Goal: Use online tool/utility

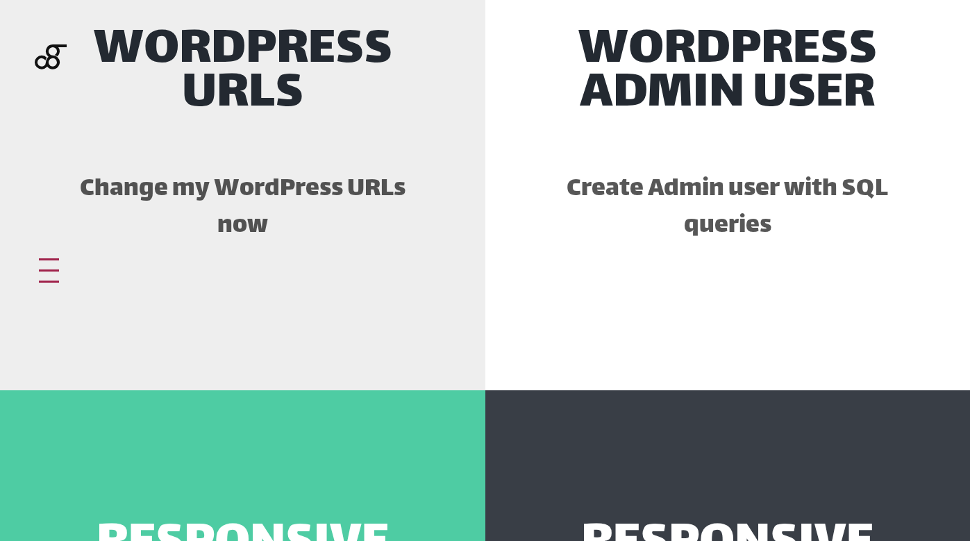
scroll to position [1272, 0]
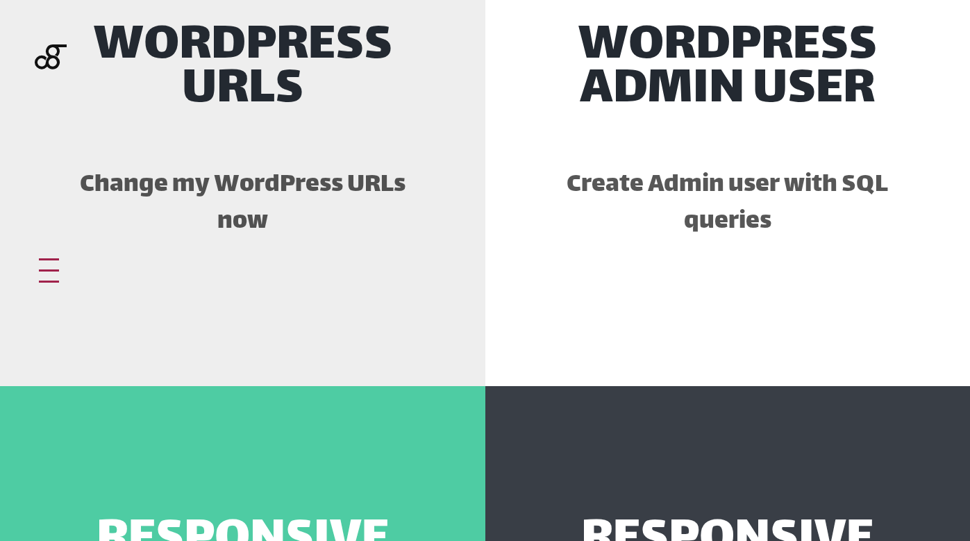
click at [251, 139] on div "WordPress URLs Change my WordPress URLs now" at bounding box center [242, 138] width 485 height 493
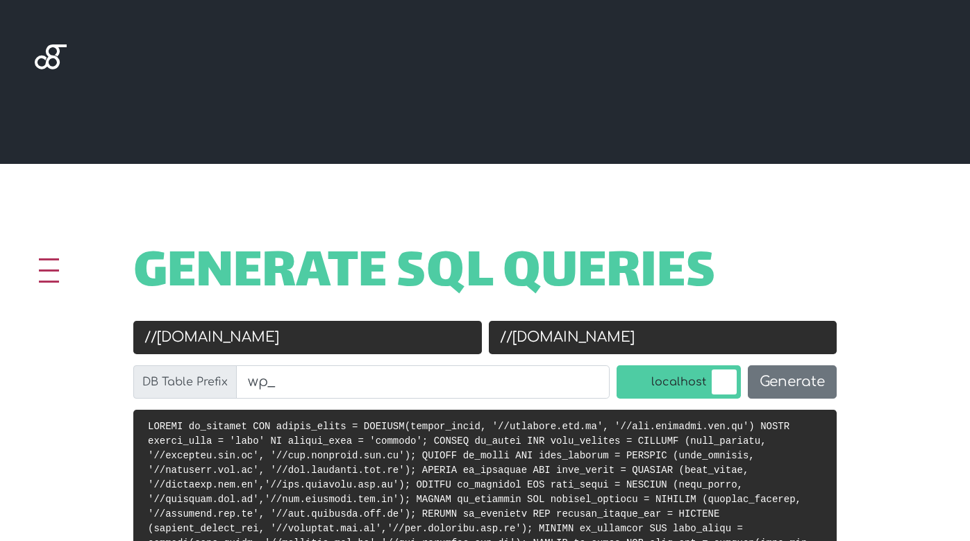
scroll to position [439, 0]
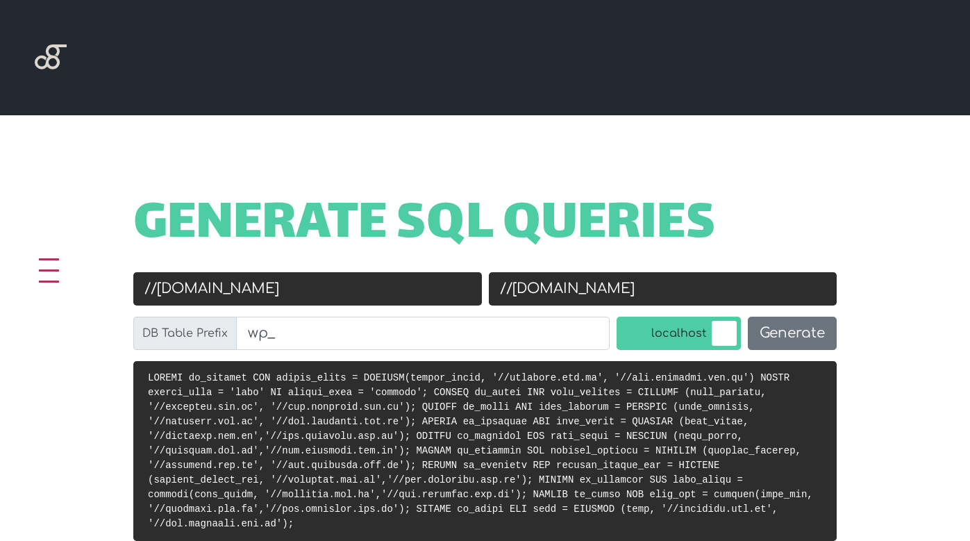
click at [886, 264] on div "Generate SQL Queries Old URL //kiolives.com.au New URL //old.kiolives.com.au DB…" at bounding box center [485, 350] width 970 height 470
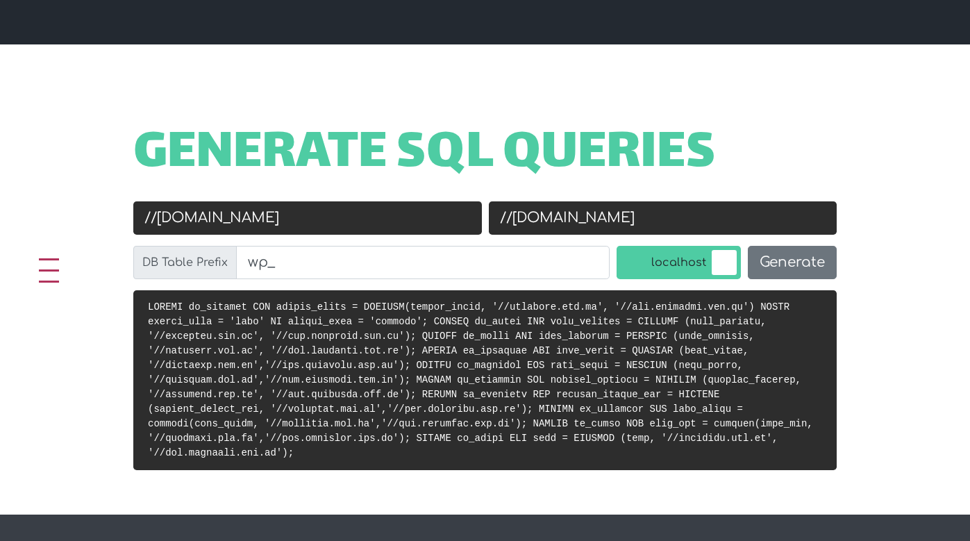
scroll to position [419, 0]
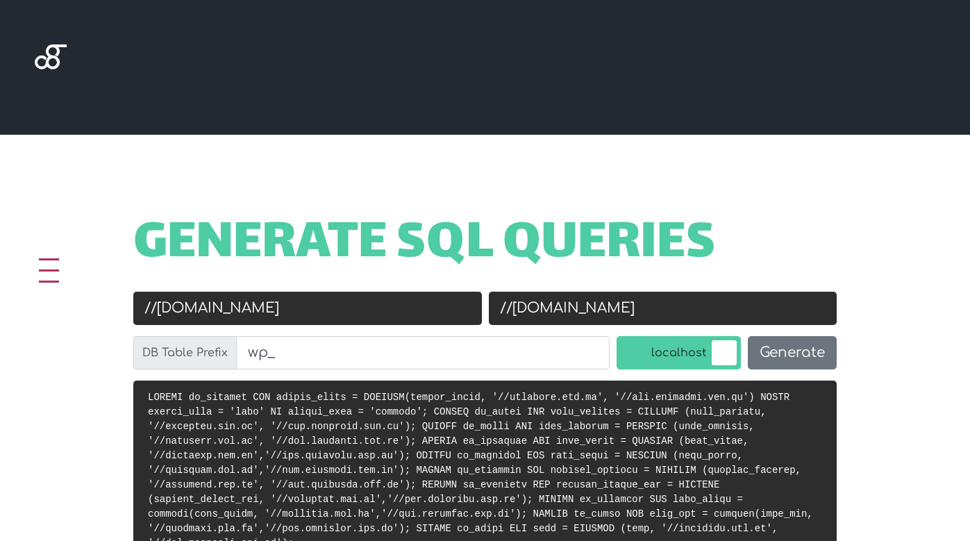
click at [219, 304] on input "//kiolives.com.au" at bounding box center [307, 308] width 348 height 33
click at [296, 313] on input "//kiolives.com.au" at bounding box center [307, 308] width 348 height 33
paste input "http://dev.marketingsweetstaging.com.au/~msc/"
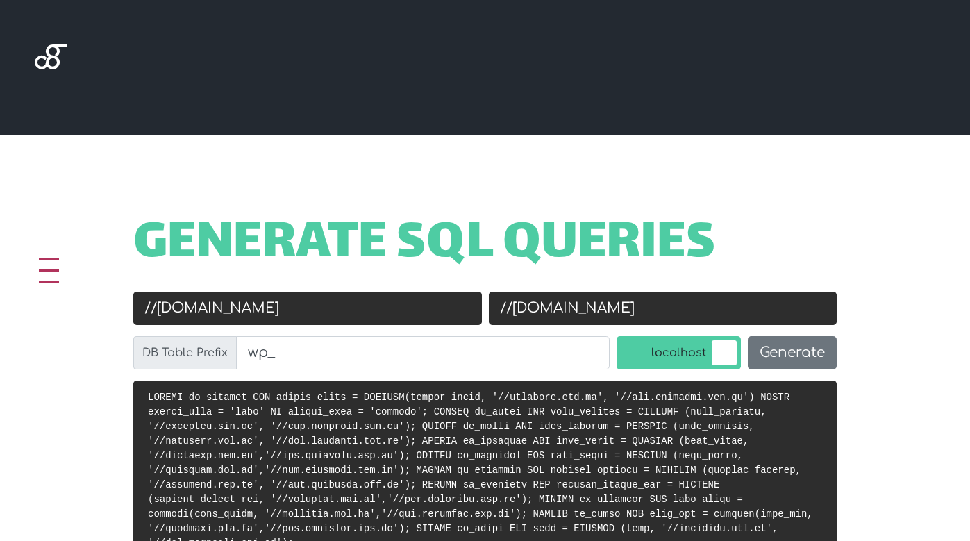
scroll to position [0, 19]
type input "http://dev.marketingsweetstaging.com.au/~msc/"
click at [599, 292] on input "//old.kiolives.com.au" at bounding box center [663, 308] width 348 height 33
click at [589, 321] on input "//old.kiolives.com.au" at bounding box center [663, 308] width 348 height 33
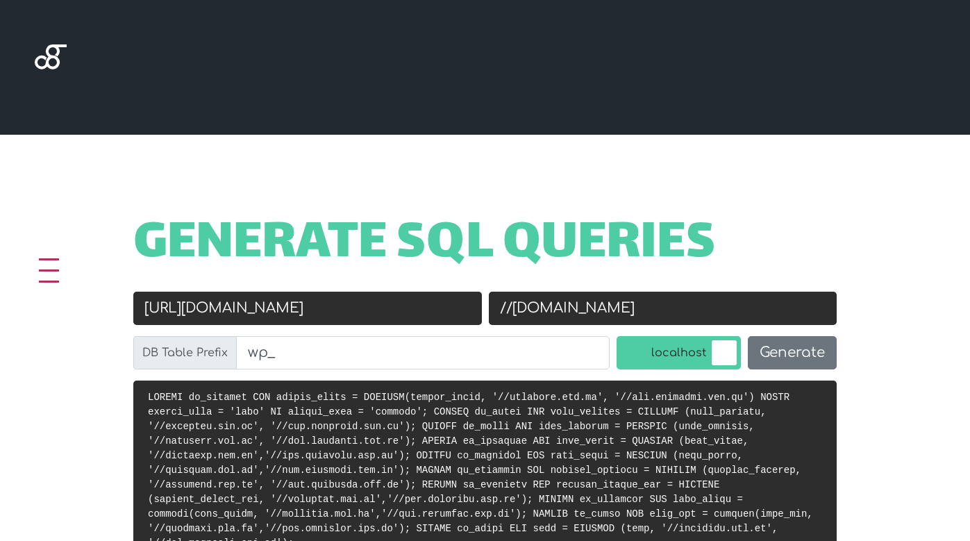
click at [589, 321] on input "//old.kiolives.com.au" at bounding box center [663, 308] width 348 height 33
paste input "https://www.msc.sa.edu.au/"
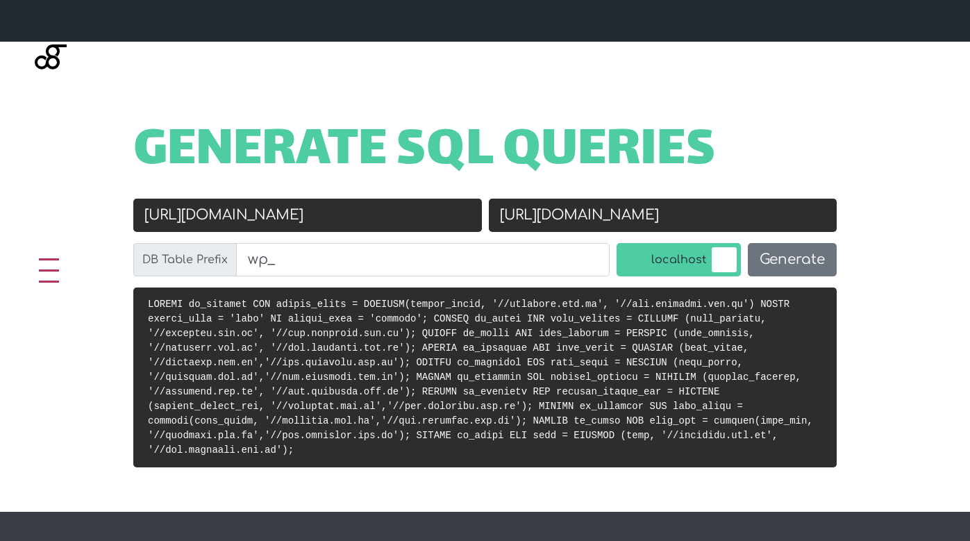
scroll to position [514, 0]
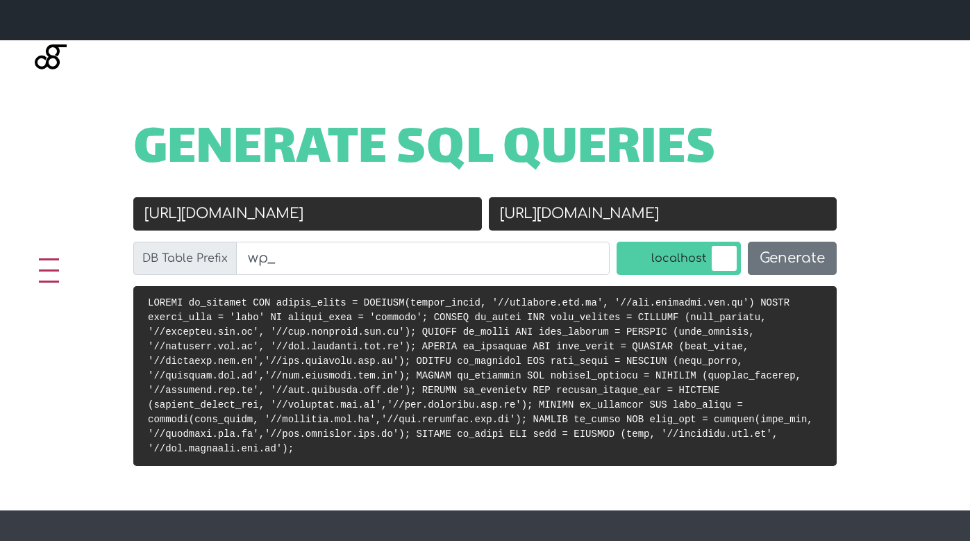
type input "https://www.msc.sa.edu.au/"
click at [671, 258] on label "localhost" at bounding box center [678, 258] width 124 height 33
click at [603, 245] on input "localhost" at bounding box center [603, 245] width 0 height 0
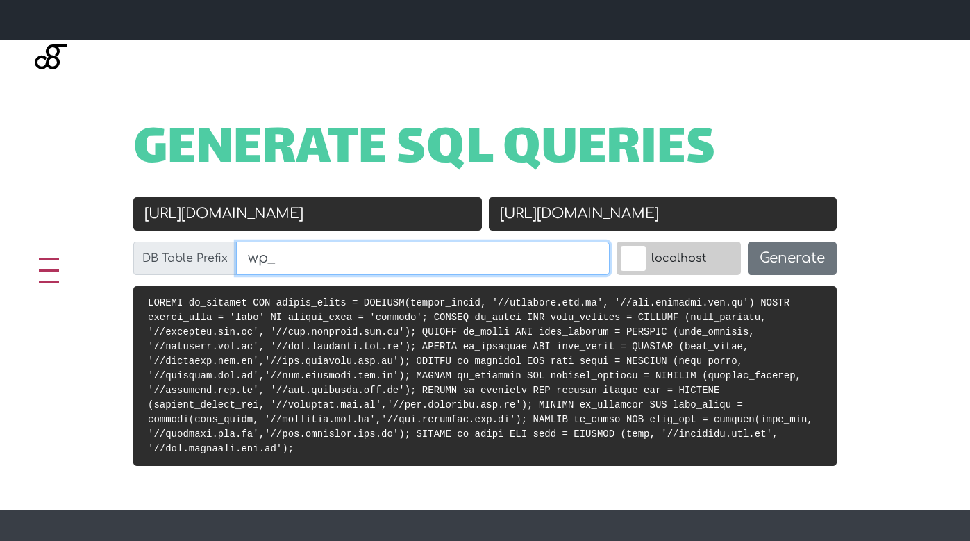
click at [473, 264] on input "wp_" at bounding box center [422, 258] width 373 height 33
